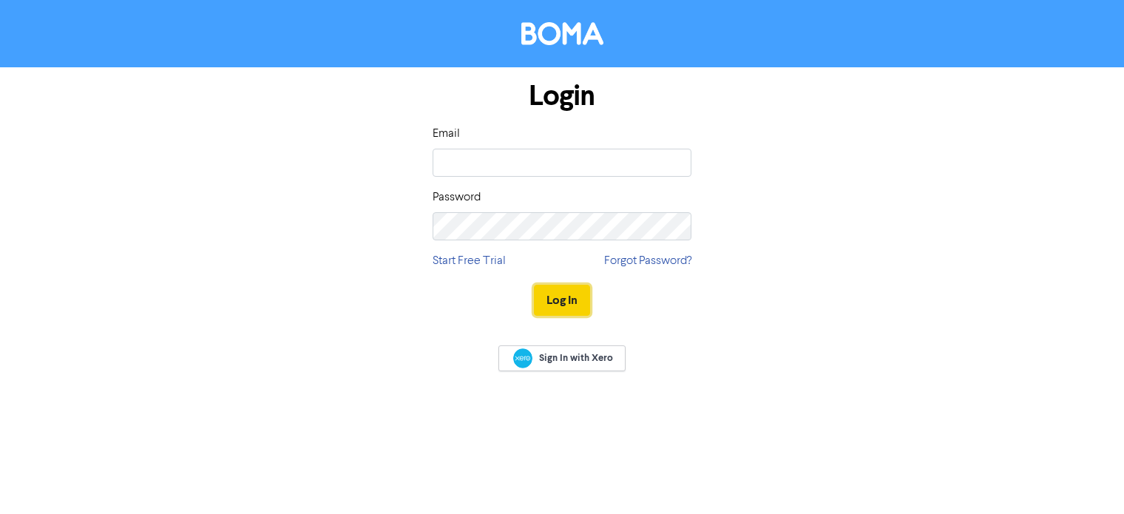
click at [559, 310] on button "Log In" at bounding box center [562, 300] width 56 height 31
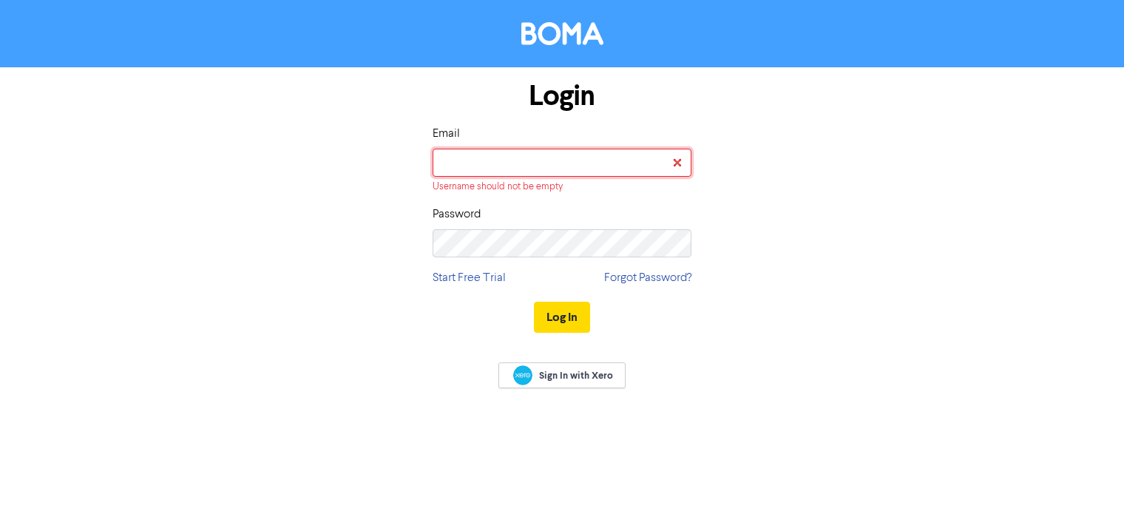
click at [475, 163] on input "email" at bounding box center [562, 163] width 259 height 28
click at [485, 159] on input "email" at bounding box center [562, 163] width 259 height 28
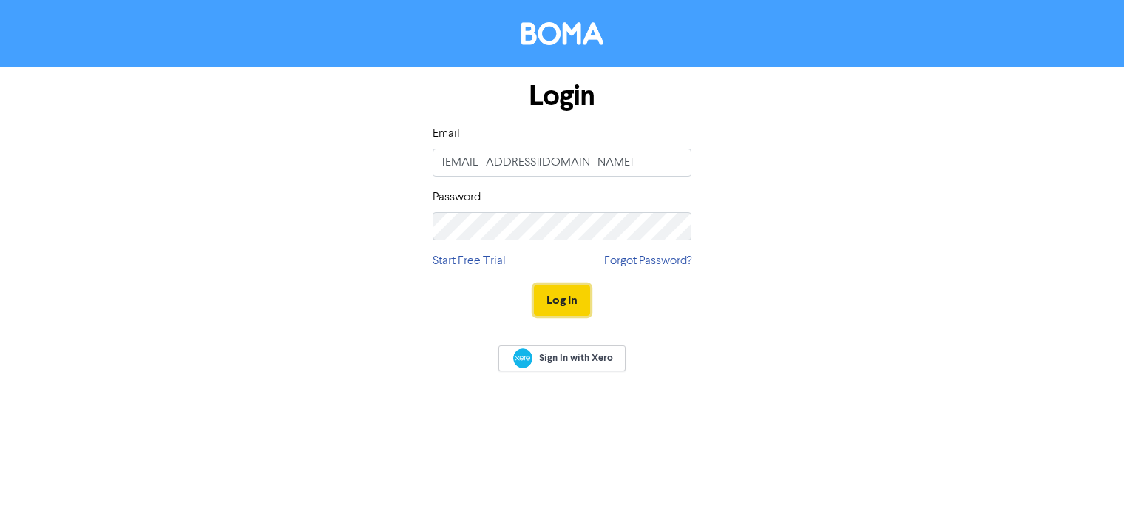
click at [572, 290] on button "Log In" at bounding box center [562, 300] width 56 height 31
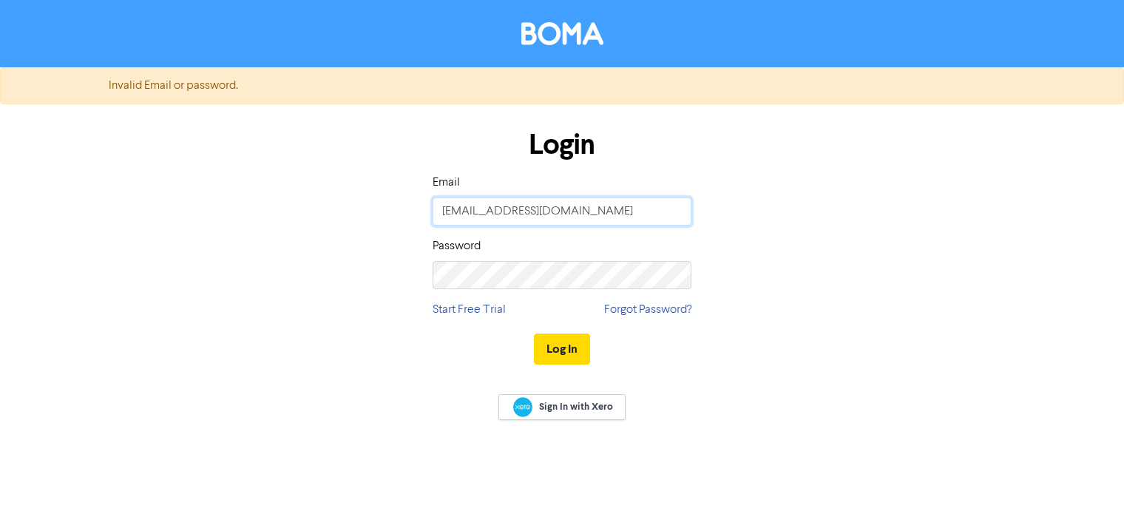
click at [564, 212] on input "mcalley@wakpac.au" at bounding box center [562, 211] width 259 height 28
click at [602, 206] on input "mcalley@wakpac.au" at bounding box center [562, 211] width 259 height 28
click at [565, 347] on button "Log In" at bounding box center [562, 349] width 56 height 31
click at [503, 212] on input "mcalley@wakefieldpacific.com.au" at bounding box center [562, 211] width 259 height 28
drag, startPoint x: 730, startPoint y: 490, endPoint x: 720, endPoint y: 493, distance: 10.1
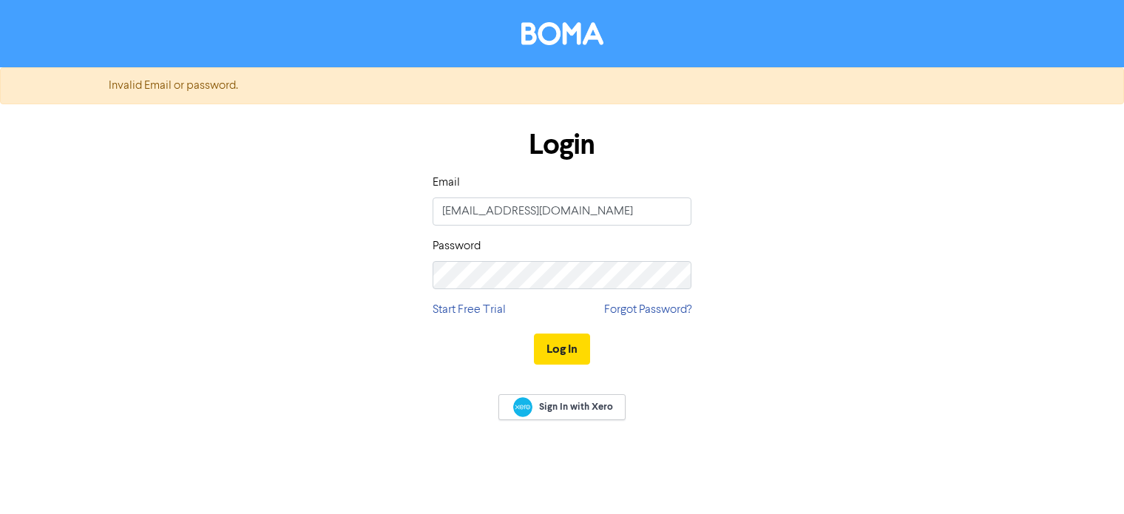
click at [730, 490] on div "Invalid Email or password. Login Email mcalley@wakefieldpacific.com.au Password…" at bounding box center [562, 257] width 1124 height 514
click at [632, 203] on input "mcalley@wakefieldpacific.com.au" at bounding box center [562, 211] width 259 height 28
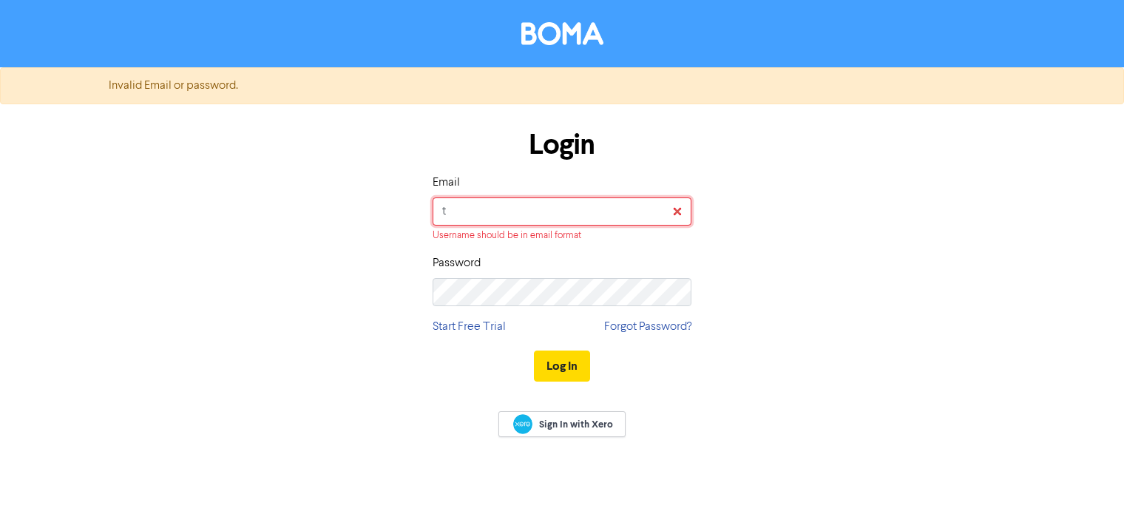
type input "tparish@wakpac.au"
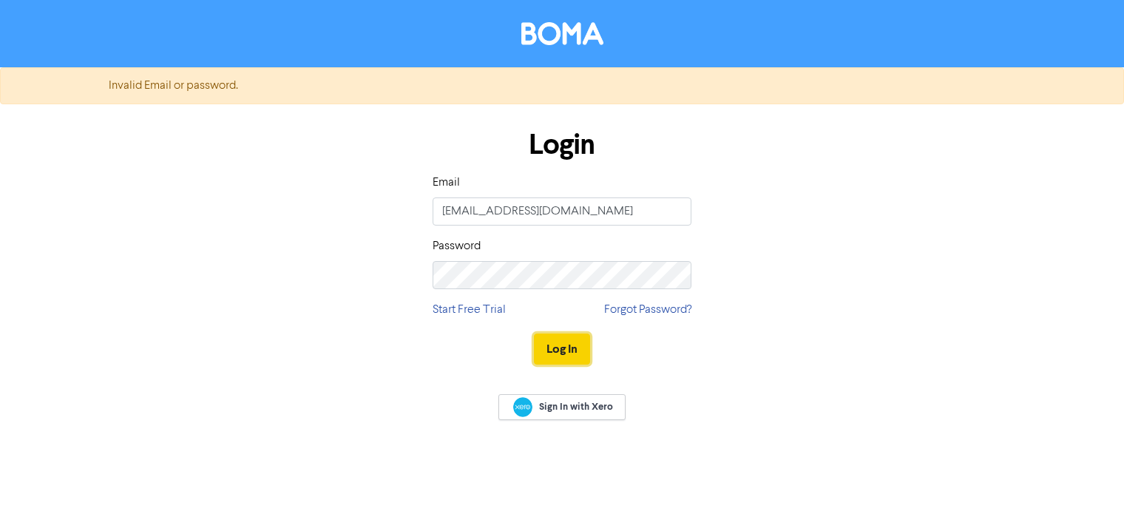
click at [569, 359] on button "Log In" at bounding box center [562, 349] width 56 height 31
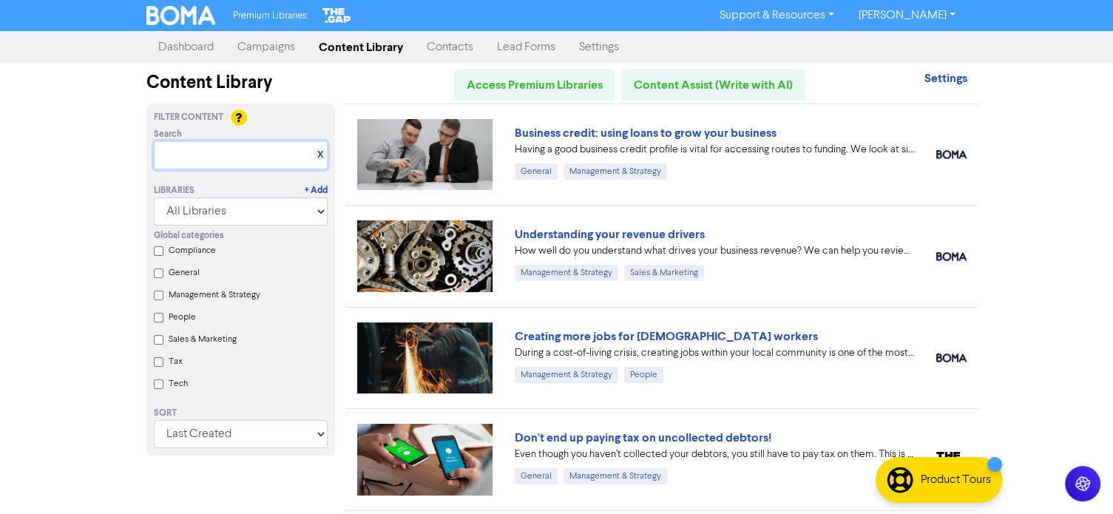
click at [245, 145] on input "text" at bounding box center [241, 155] width 174 height 28
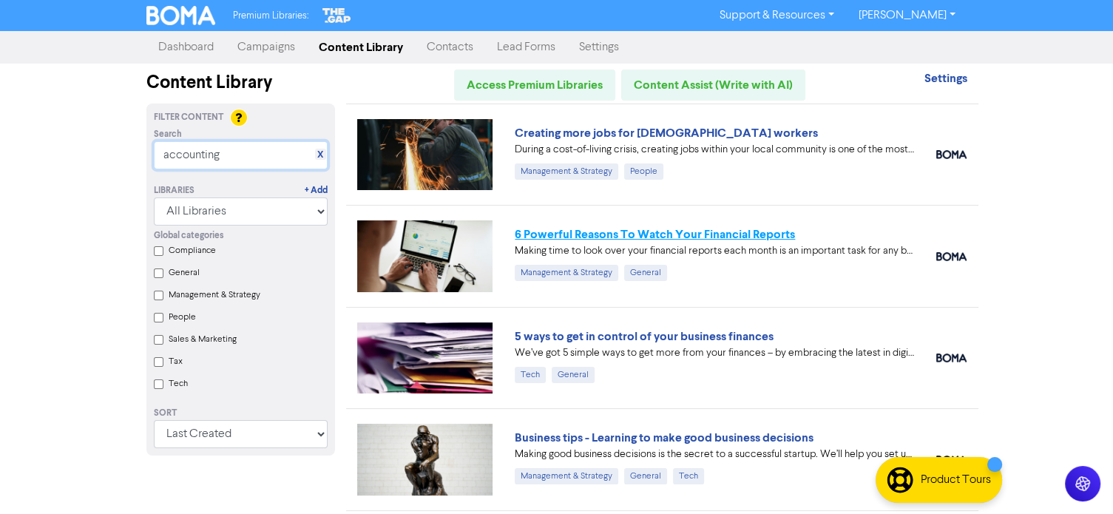
type input "accounting"
click at [701, 234] on link "6 Powerful Reasons To Watch Your Financial Reports" at bounding box center [655, 234] width 280 height 15
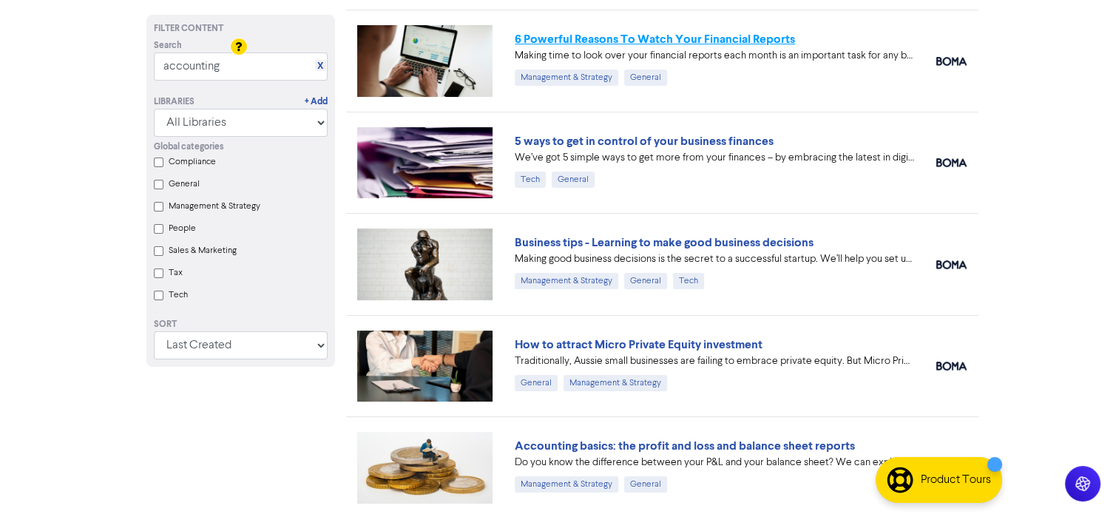
scroll to position [222, 0]
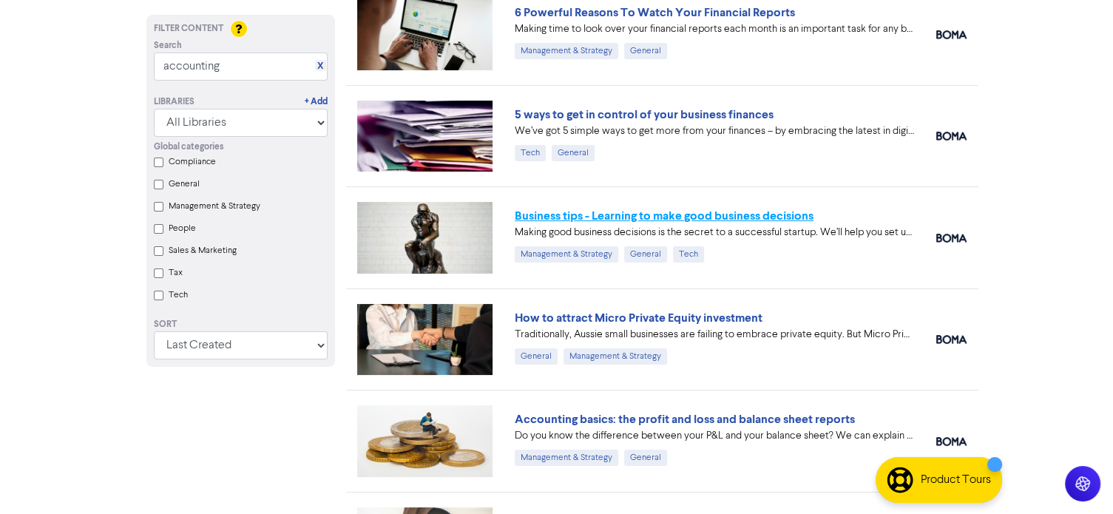
click at [691, 209] on link "Business tips - Learning to make good business decisions" at bounding box center [664, 216] width 299 height 15
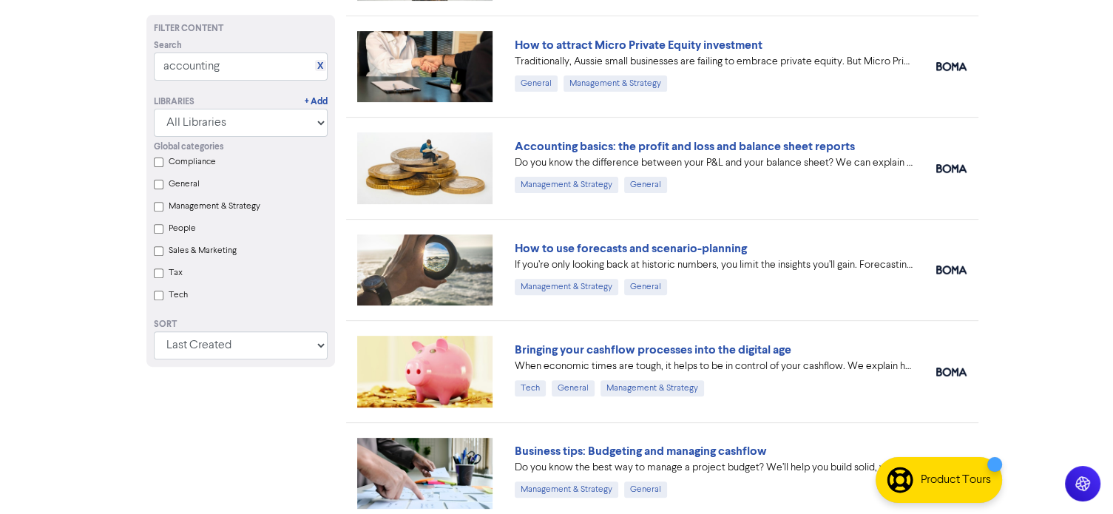
scroll to position [456, 0]
